Goal: Transaction & Acquisition: Purchase product/service

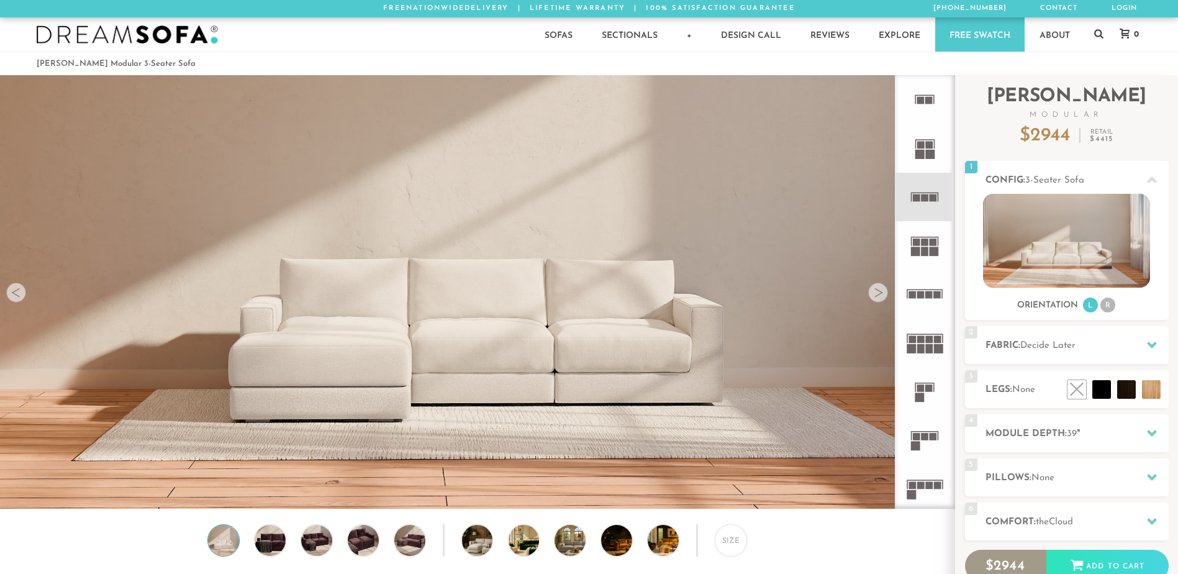
scroll to position [14518, 1168]
click at [924, 150] on rect at bounding box center [919, 154] width 9 height 9
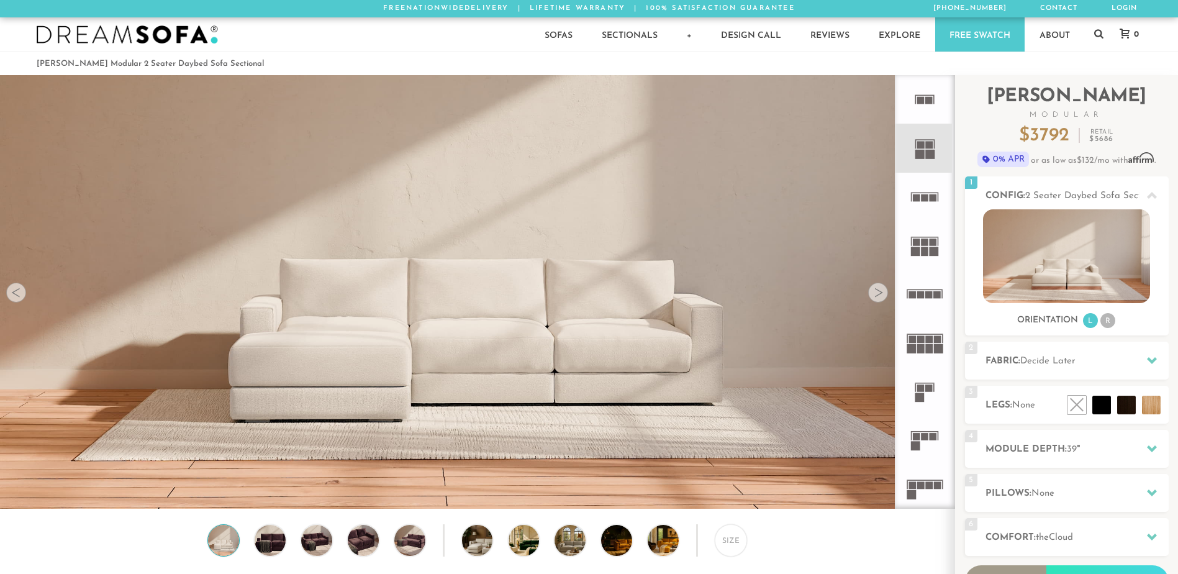
click at [932, 254] on rect at bounding box center [933, 250] width 9 height 9
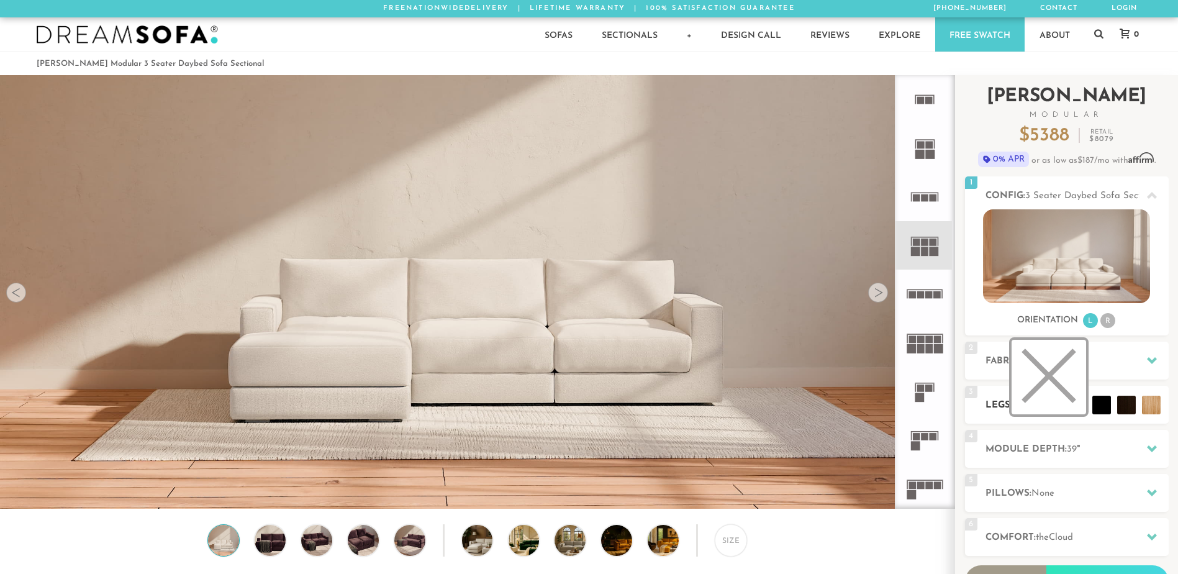
click at [1079, 408] on li at bounding box center [1048, 377] width 74 height 74
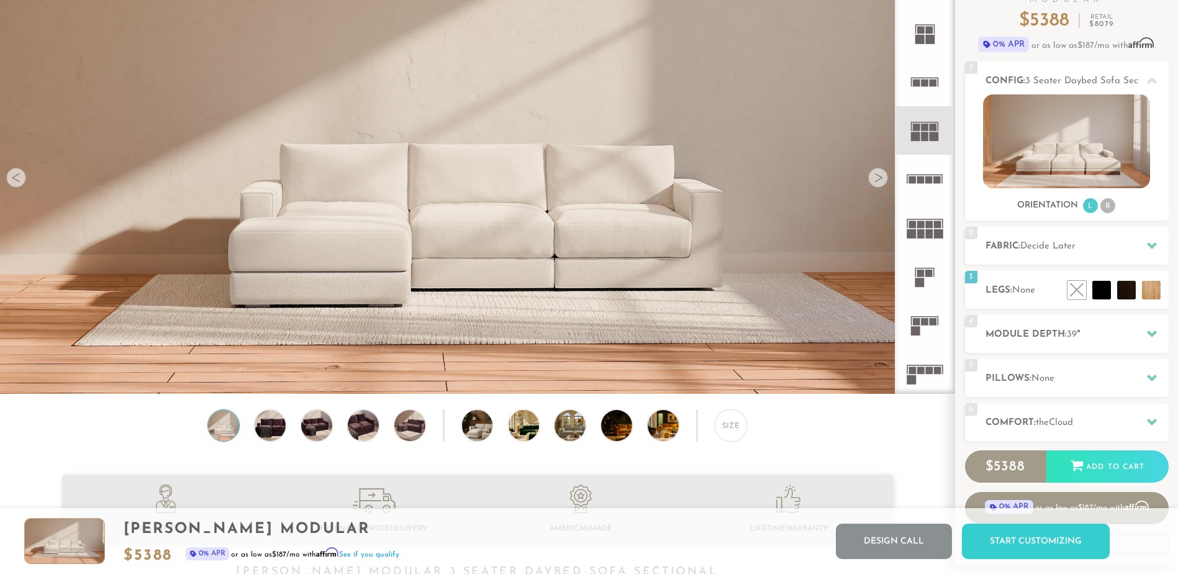
scroll to position [112, 0]
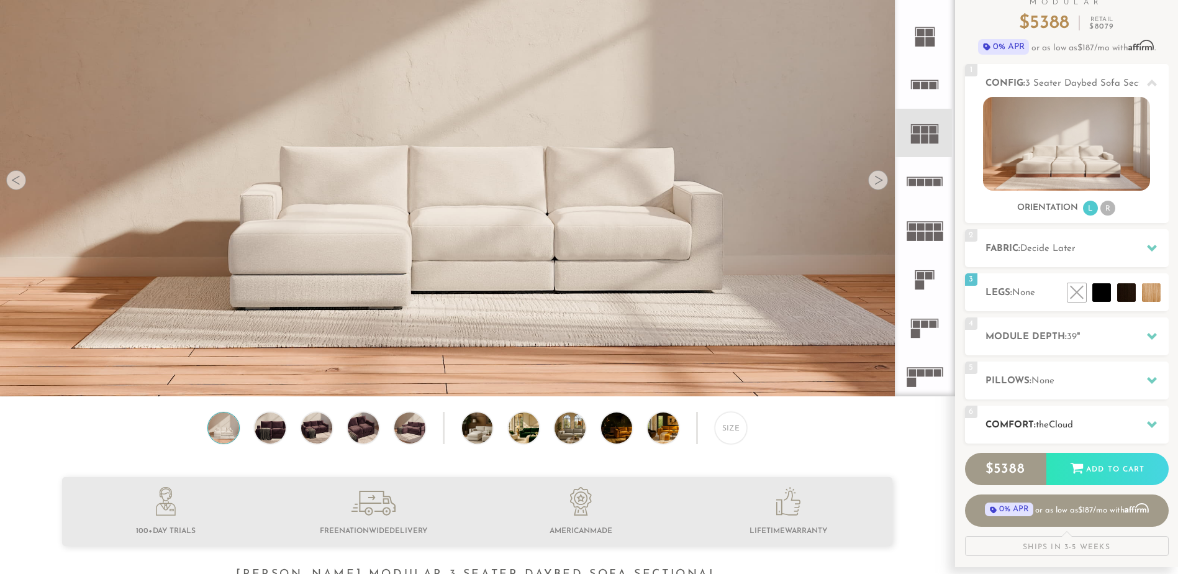
click at [1152, 424] on icon at bounding box center [1151, 424] width 10 height 7
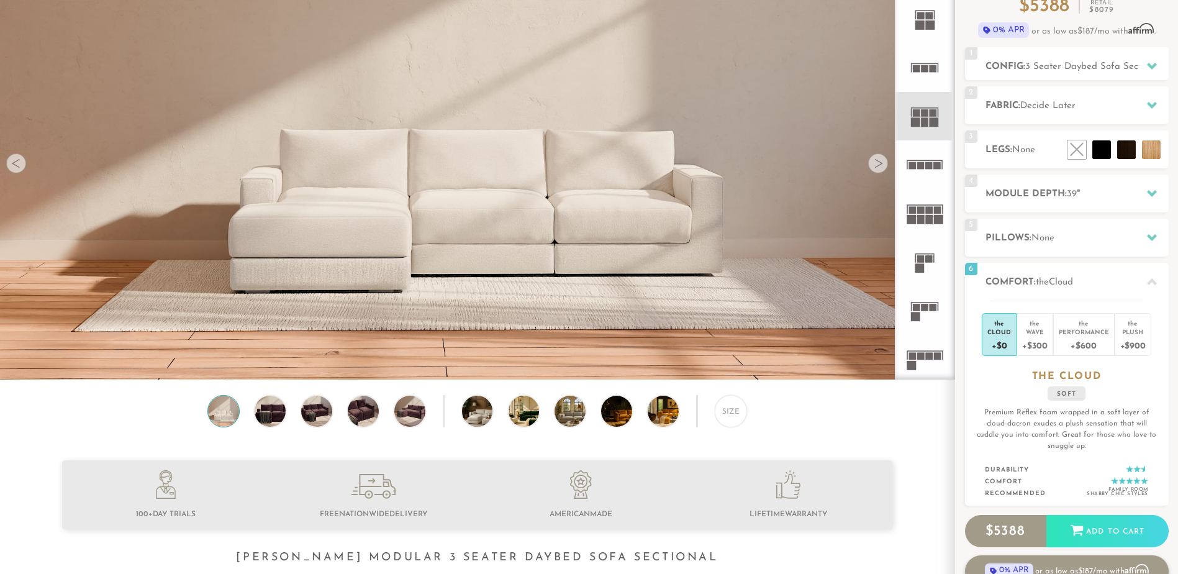
scroll to position [0, 0]
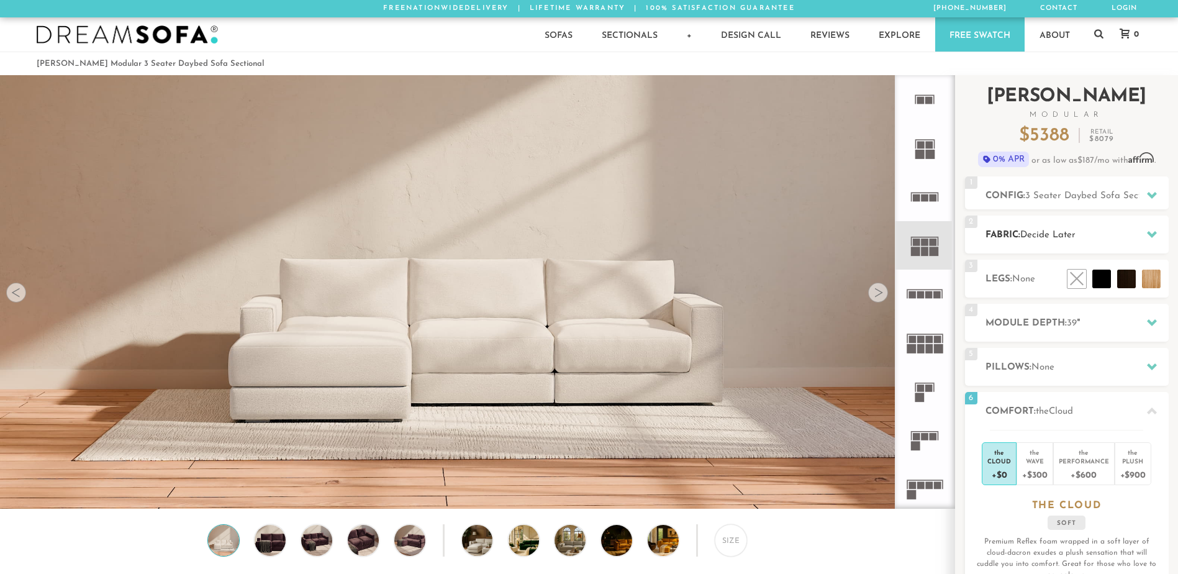
click at [1151, 232] on icon at bounding box center [1151, 234] width 10 height 10
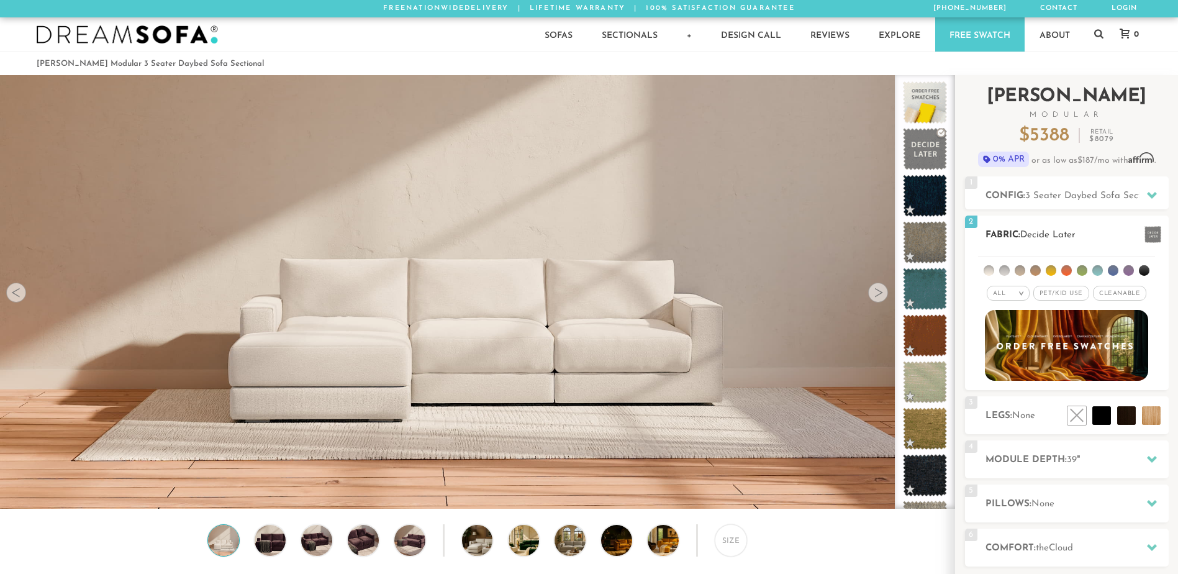
click at [1050, 273] on li at bounding box center [1050, 270] width 11 height 11
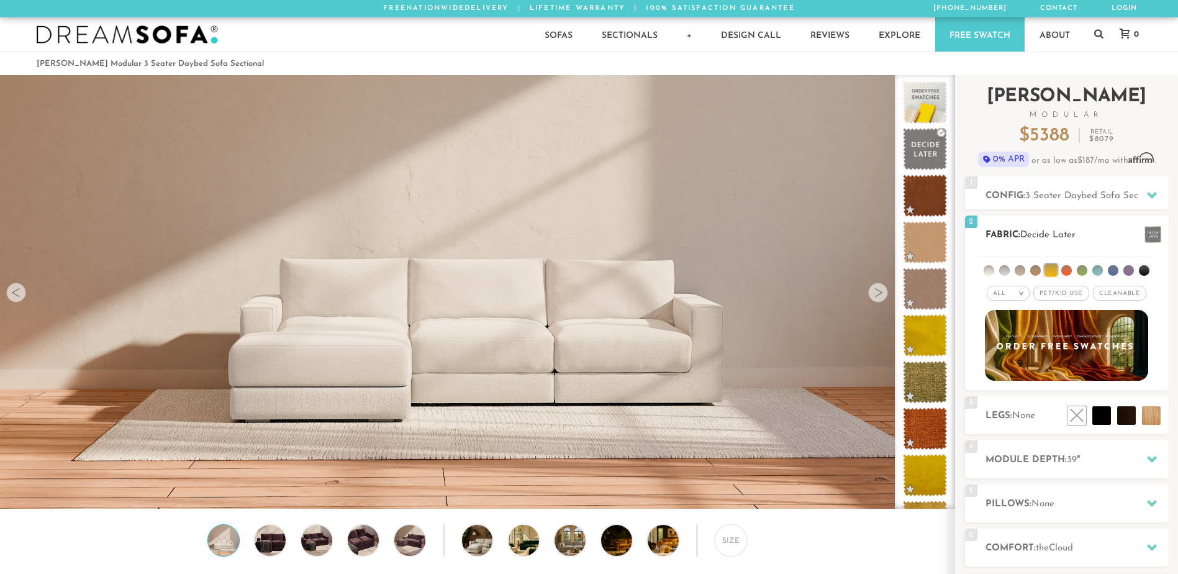
click at [1122, 294] on span "Cleanable x" at bounding box center [1118, 293] width 53 height 15
click at [1147, 423] on li at bounding box center [1123, 387] width 74 height 74
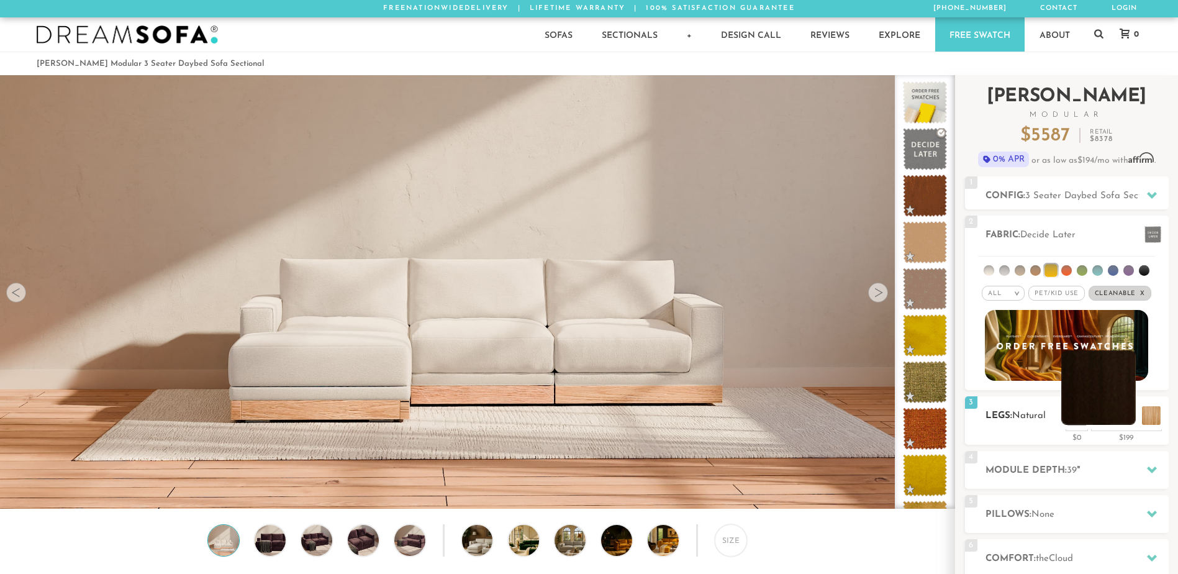
click at [1126, 418] on li at bounding box center [1098, 387] width 74 height 74
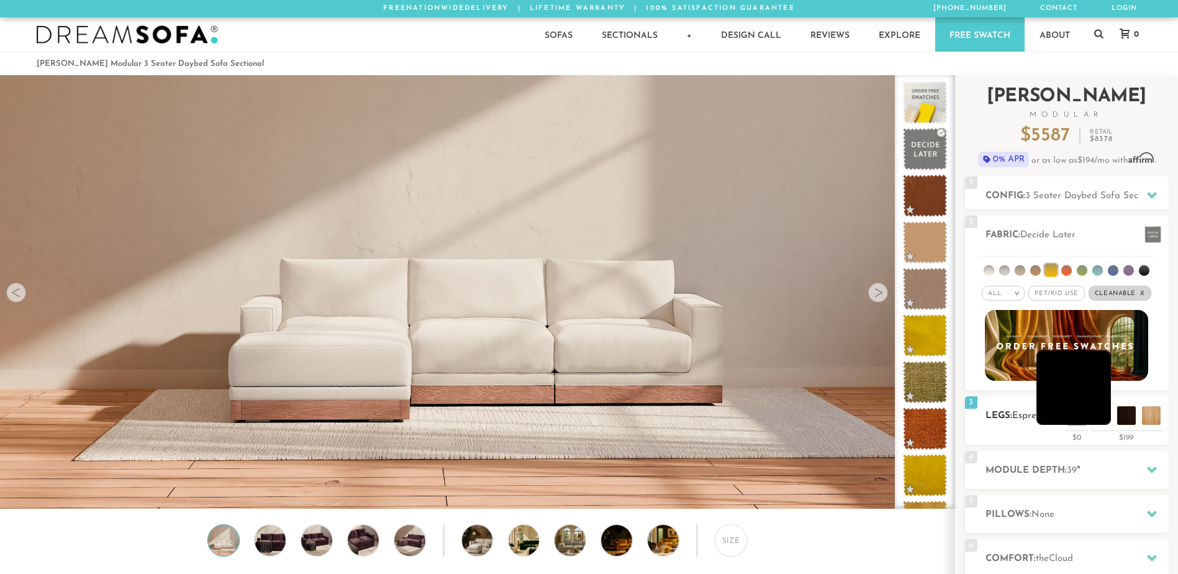
click at [1073, 421] on li at bounding box center [1073, 387] width 74 height 74
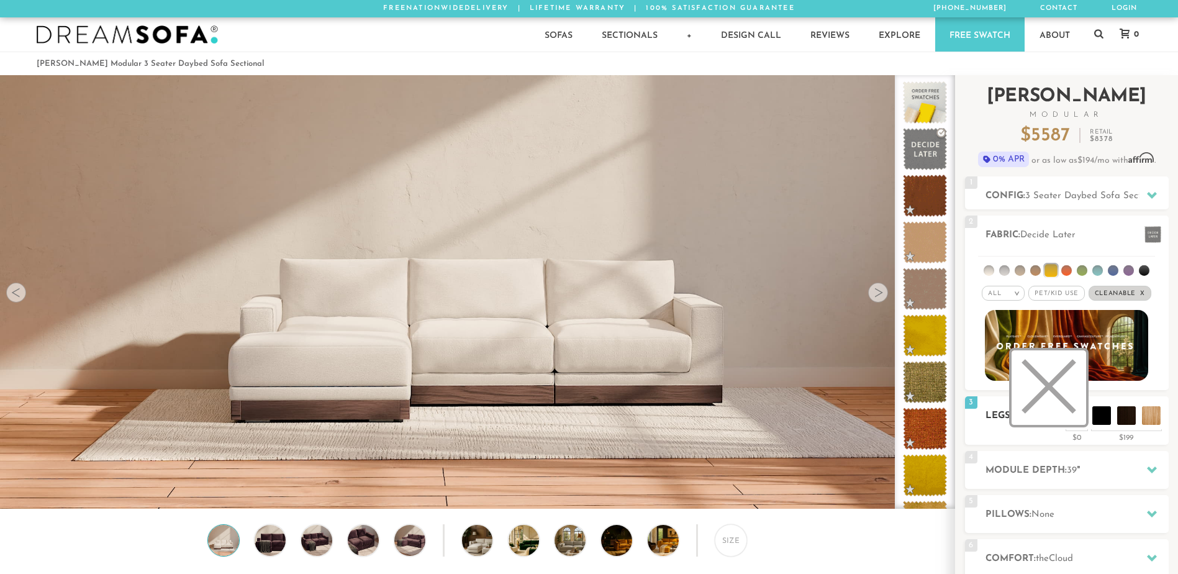
click at [1081, 418] on li at bounding box center [1048, 387] width 74 height 74
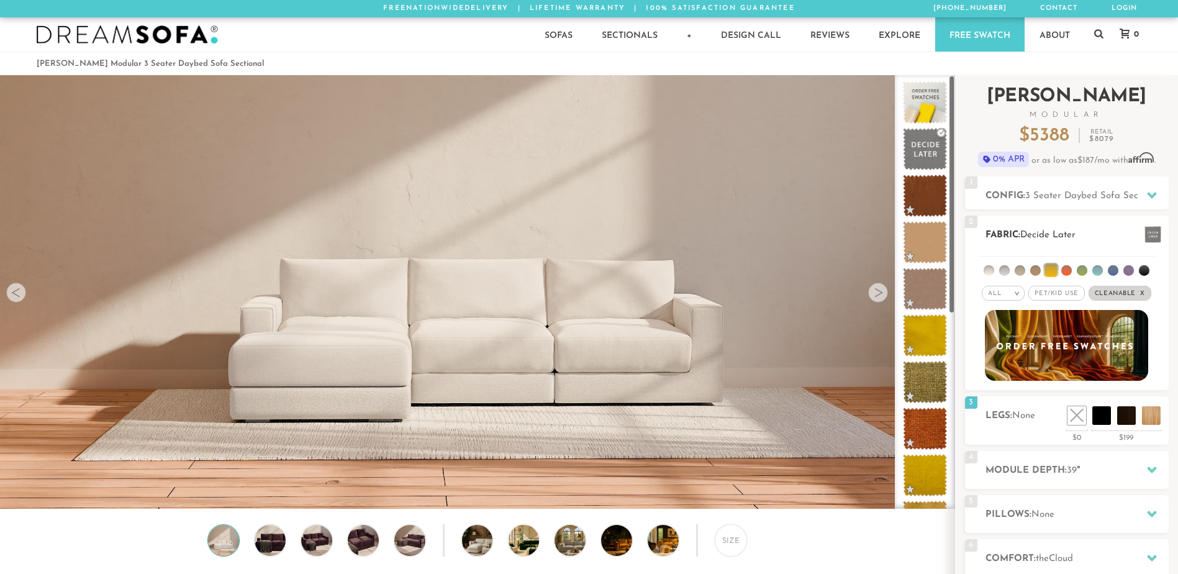
click at [1051, 272] on li at bounding box center [1050, 270] width 12 height 12
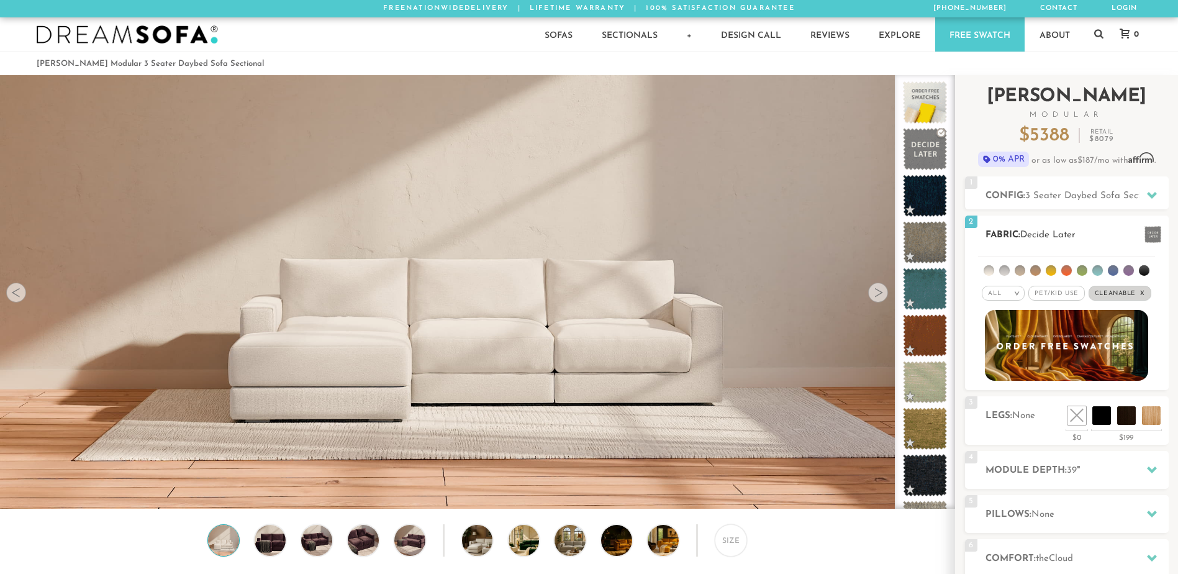
click at [1051, 272] on li at bounding box center [1050, 270] width 11 height 11
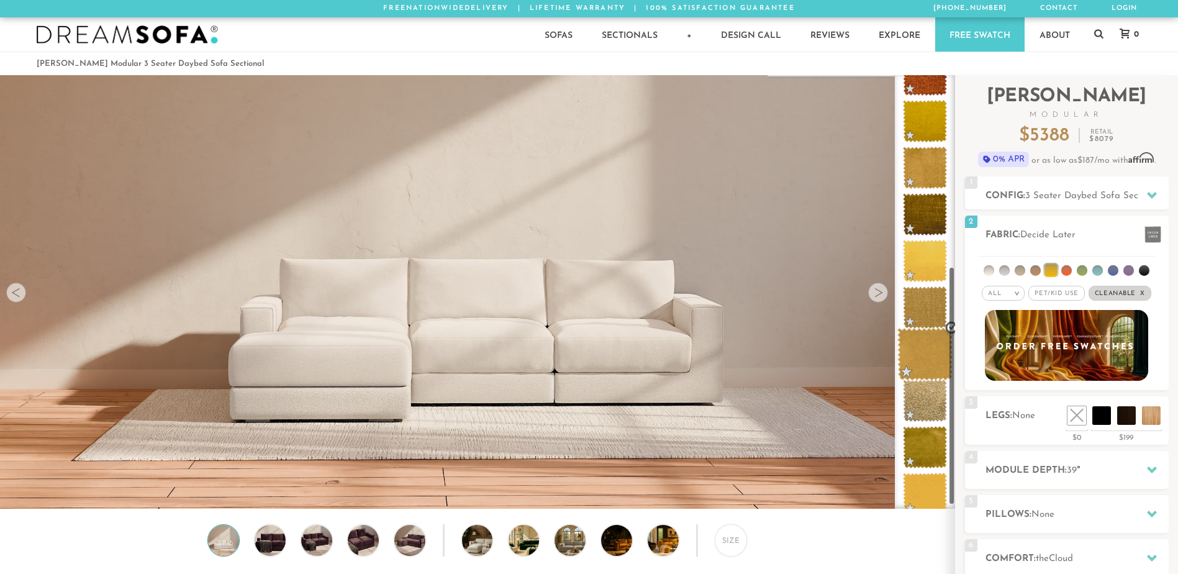
scroll to position [363, 0]
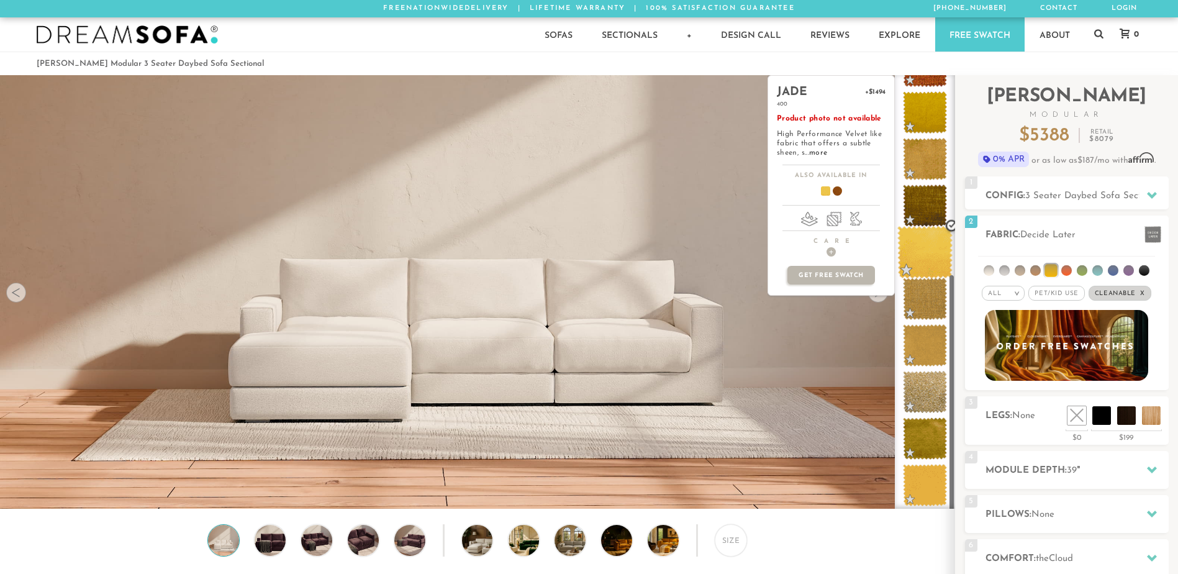
click at [919, 247] on span at bounding box center [924, 252] width 55 height 53
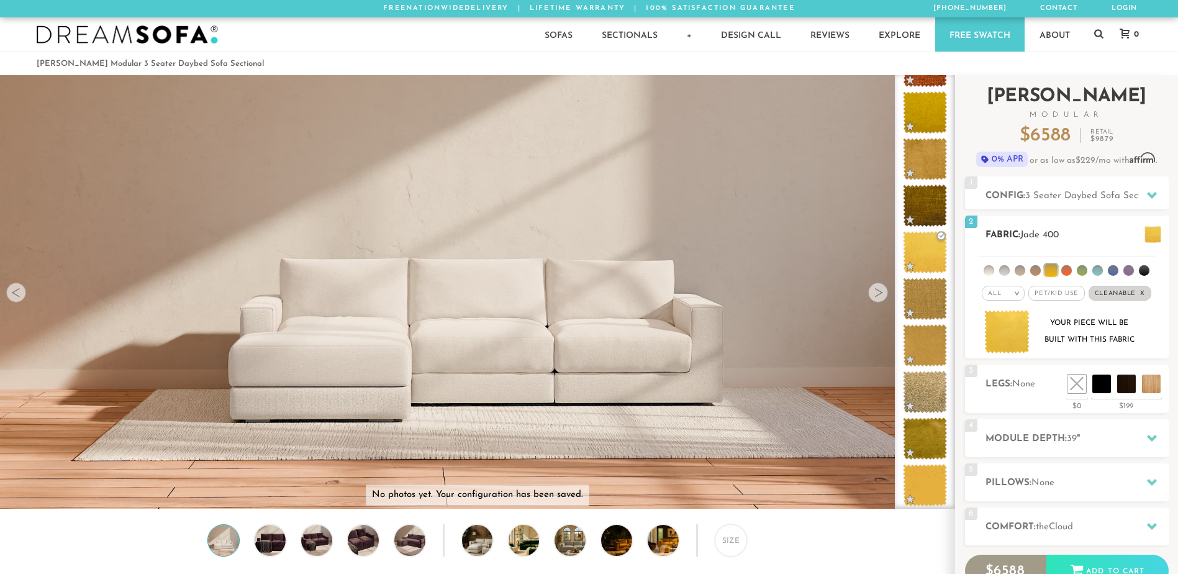
click at [1096, 269] on li at bounding box center [1097, 270] width 11 height 11
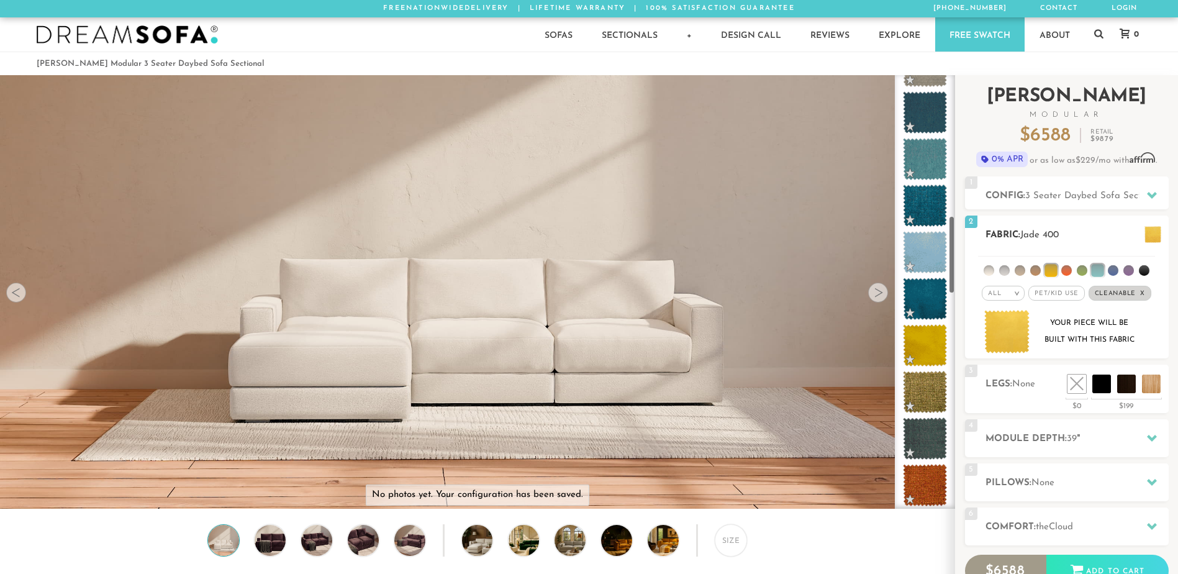
scroll to position [781, 0]
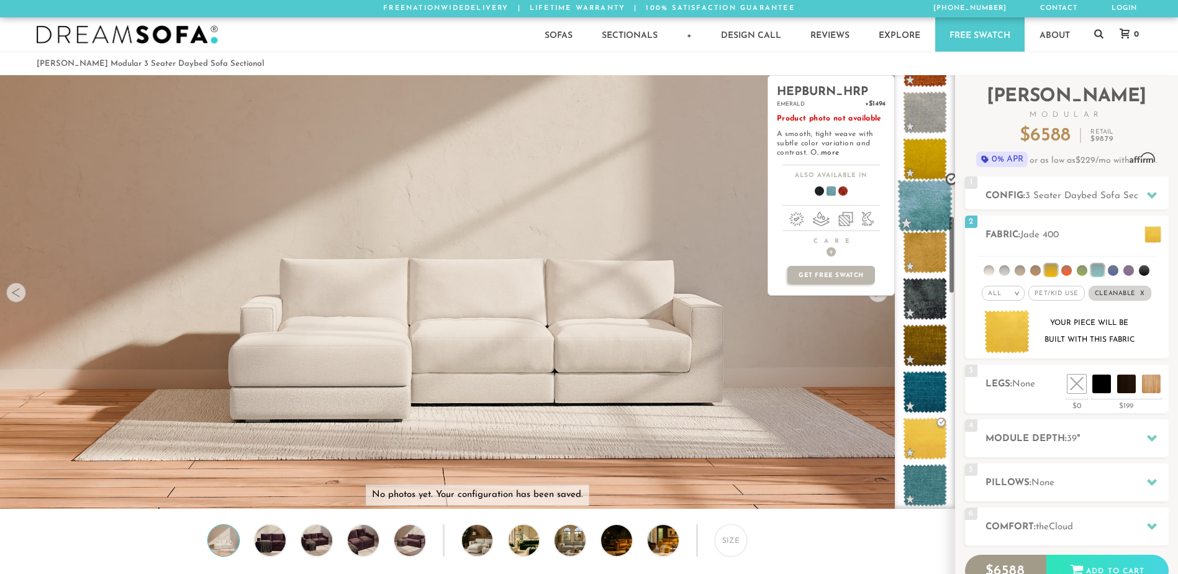
click at [926, 198] on span at bounding box center [924, 205] width 55 height 53
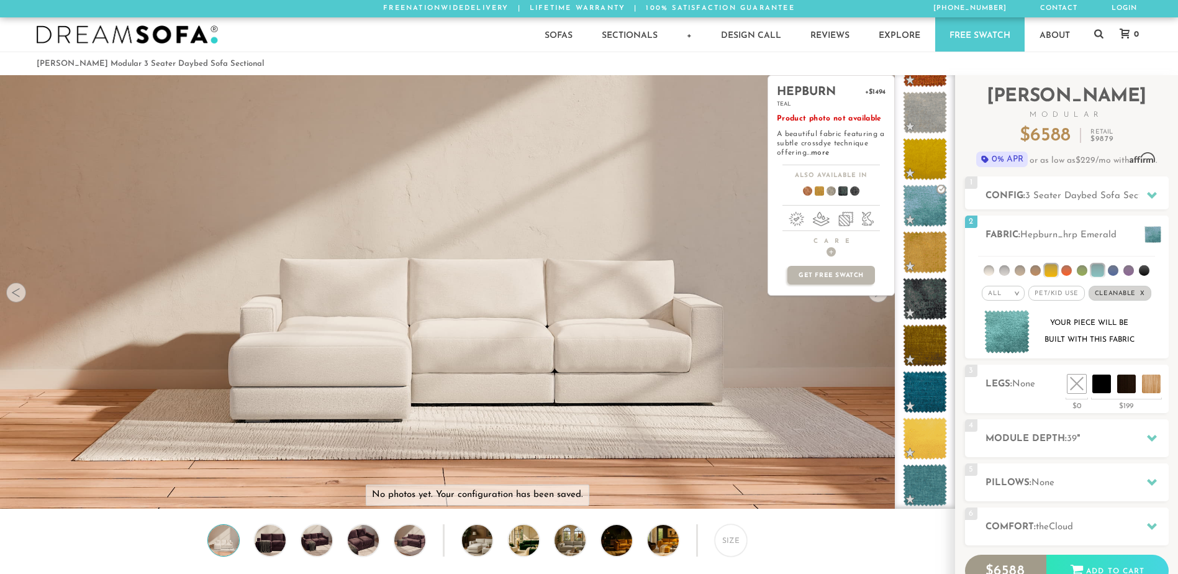
click at [819, 193] on span at bounding box center [814, 193] width 48 height 46
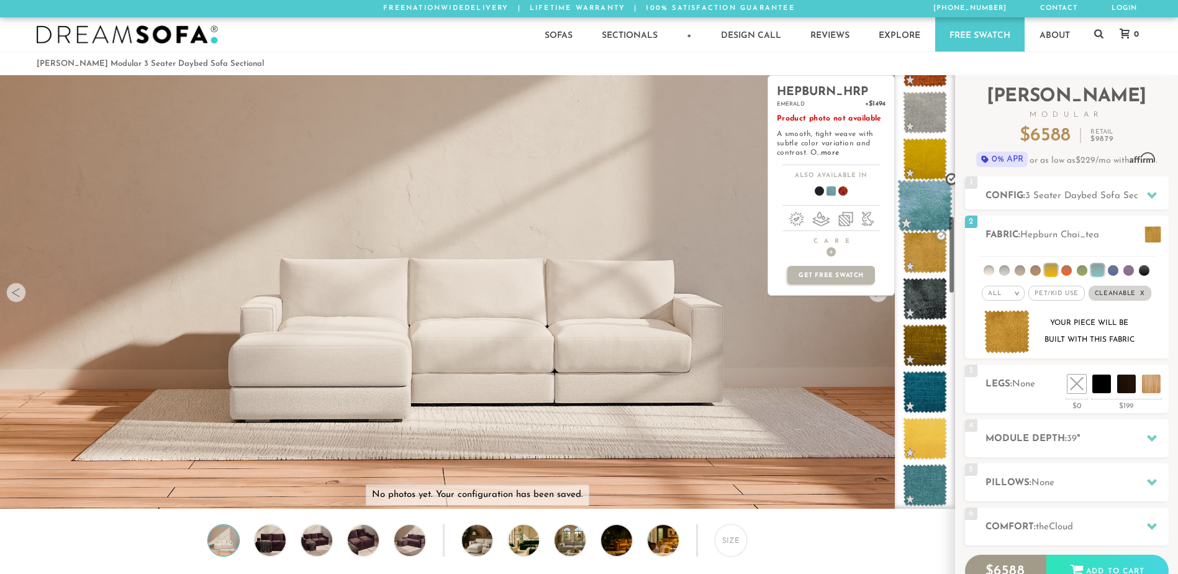
click at [938, 214] on span at bounding box center [924, 205] width 55 height 53
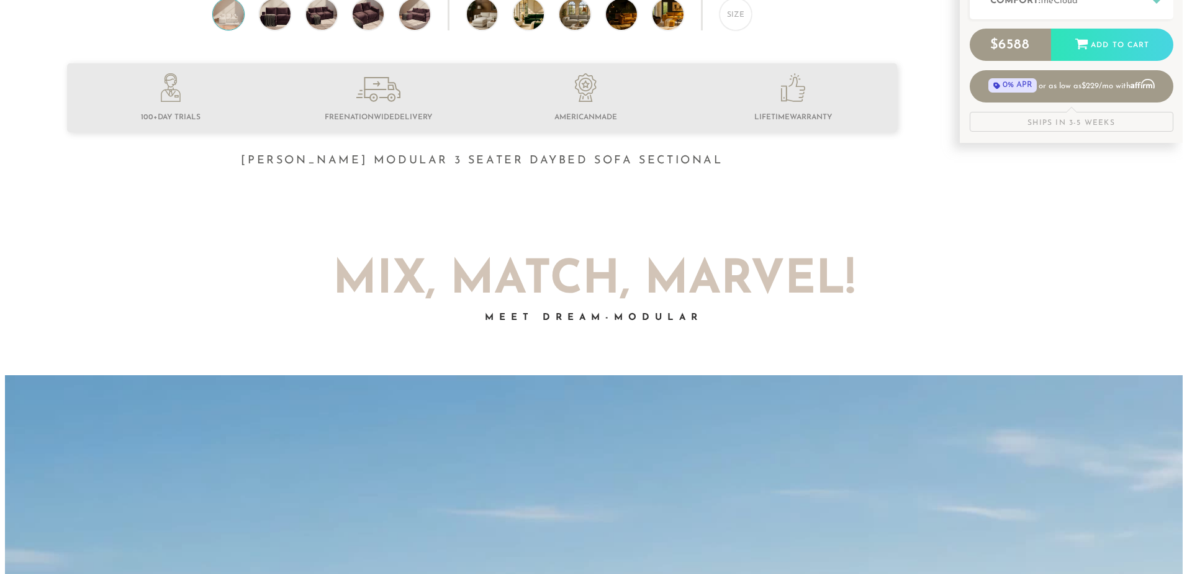
scroll to position [0, 0]
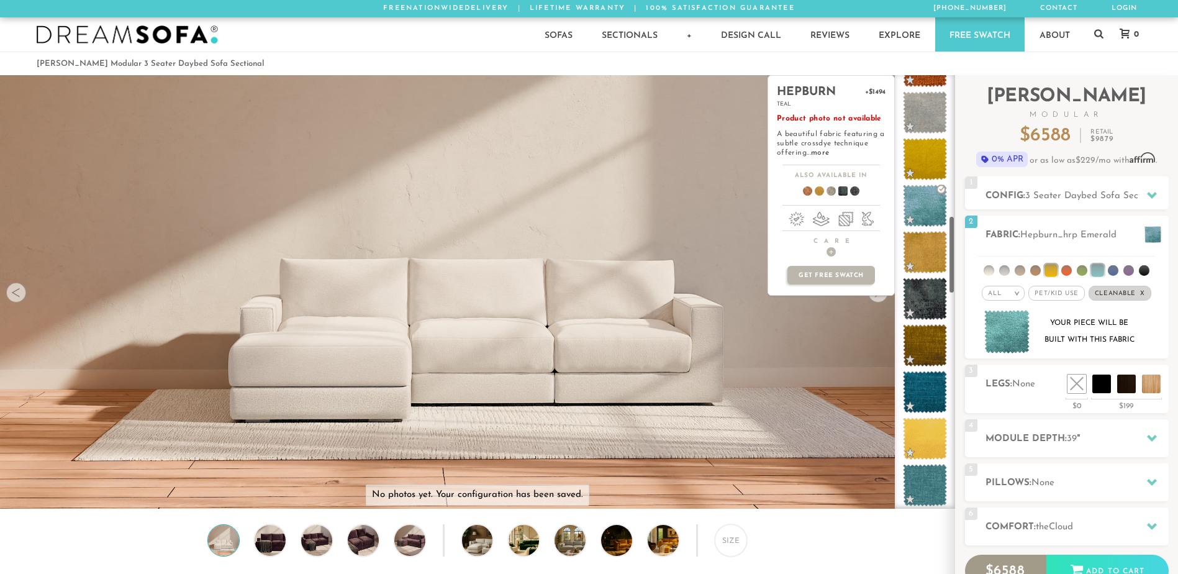
click at [875, 295] on div "hepburn +$1494 teal Product photo not available A beautiful fabric featuring a …" at bounding box center [830, 185] width 127 height 220
click at [879, 301] on div "hepburn +$1494 teal Product photo not available A beautiful fabric featuring a …" at bounding box center [830, 291] width 127 height 433
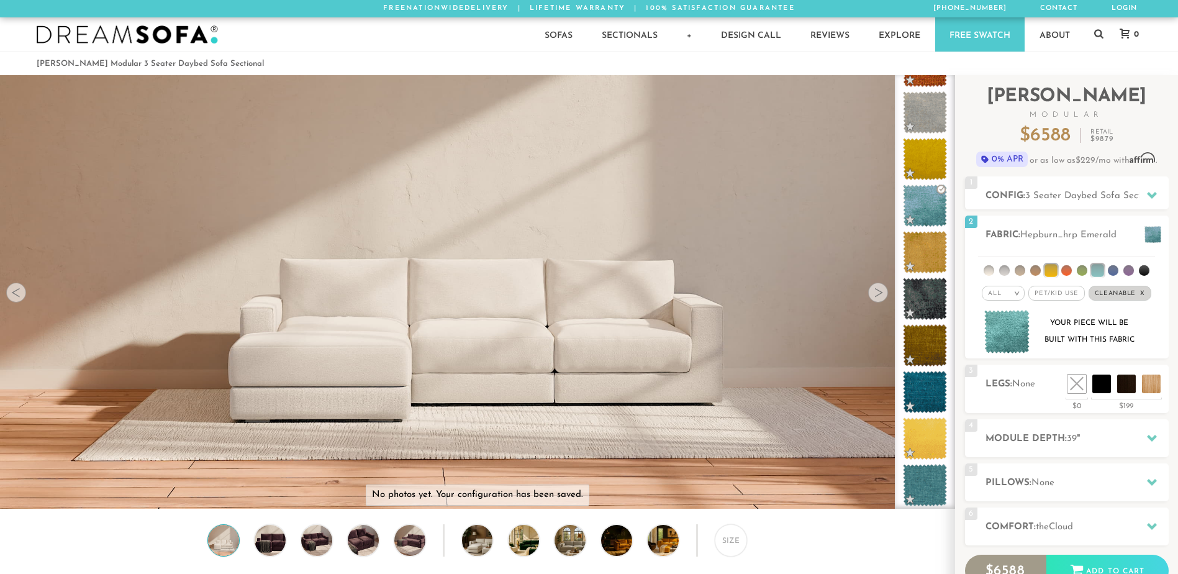
click at [646, 353] on img at bounding box center [477, 476] width 954 height 954
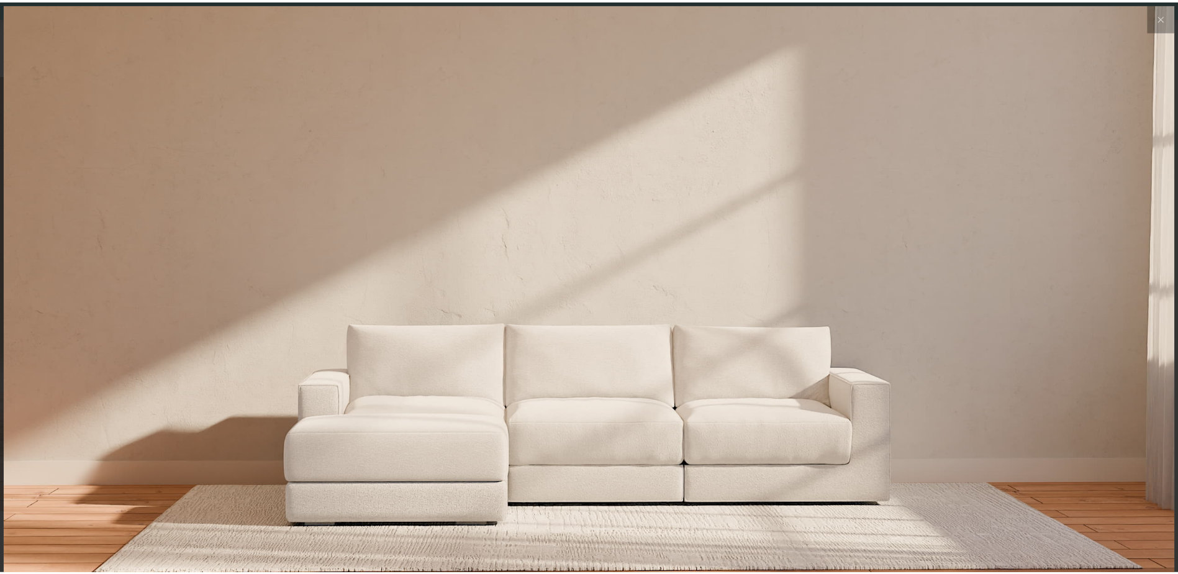
scroll to position [14663, 1178]
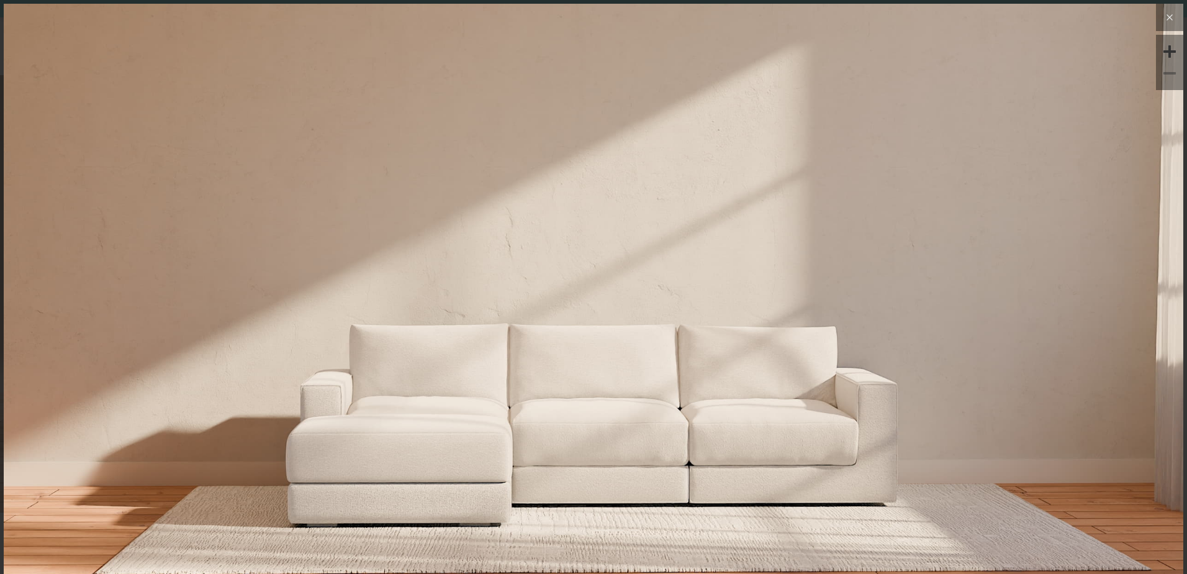
click at [1163, 14] on icon at bounding box center [1169, 17] width 15 height 15
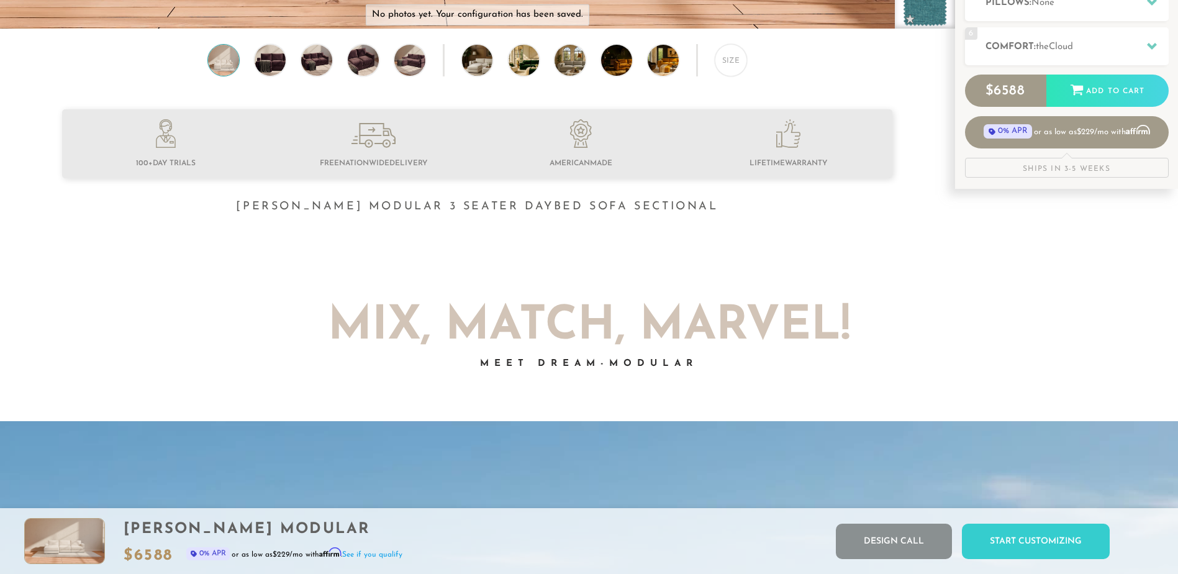
scroll to position [0, 0]
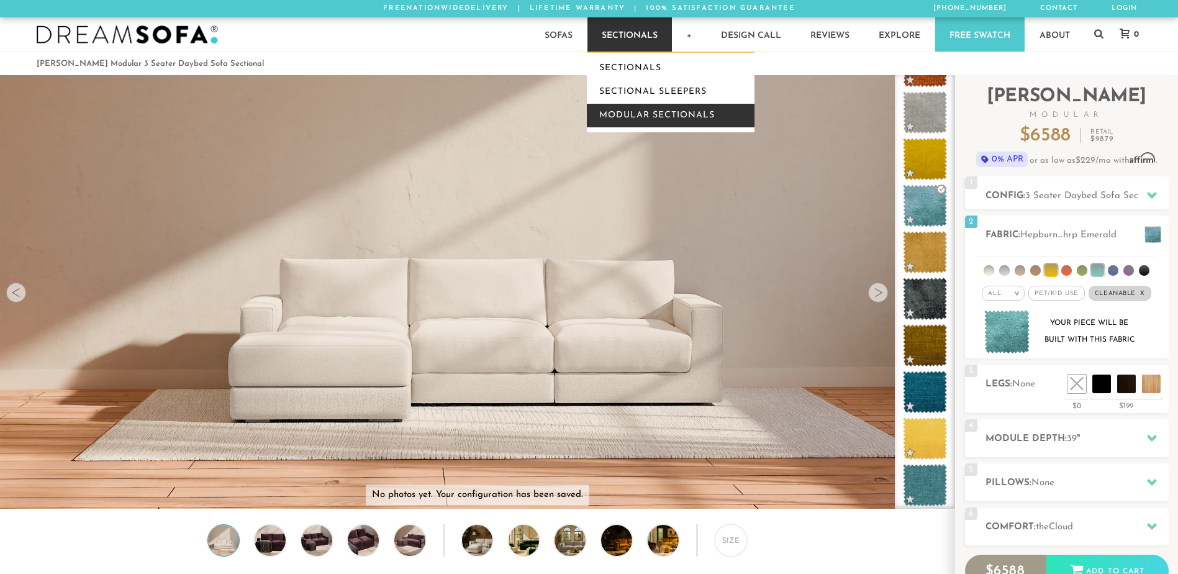
click at [683, 111] on link "Modular Sectionals" at bounding box center [671, 116] width 168 height 24
